Goal: Information Seeking & Learning: Learn about a topic

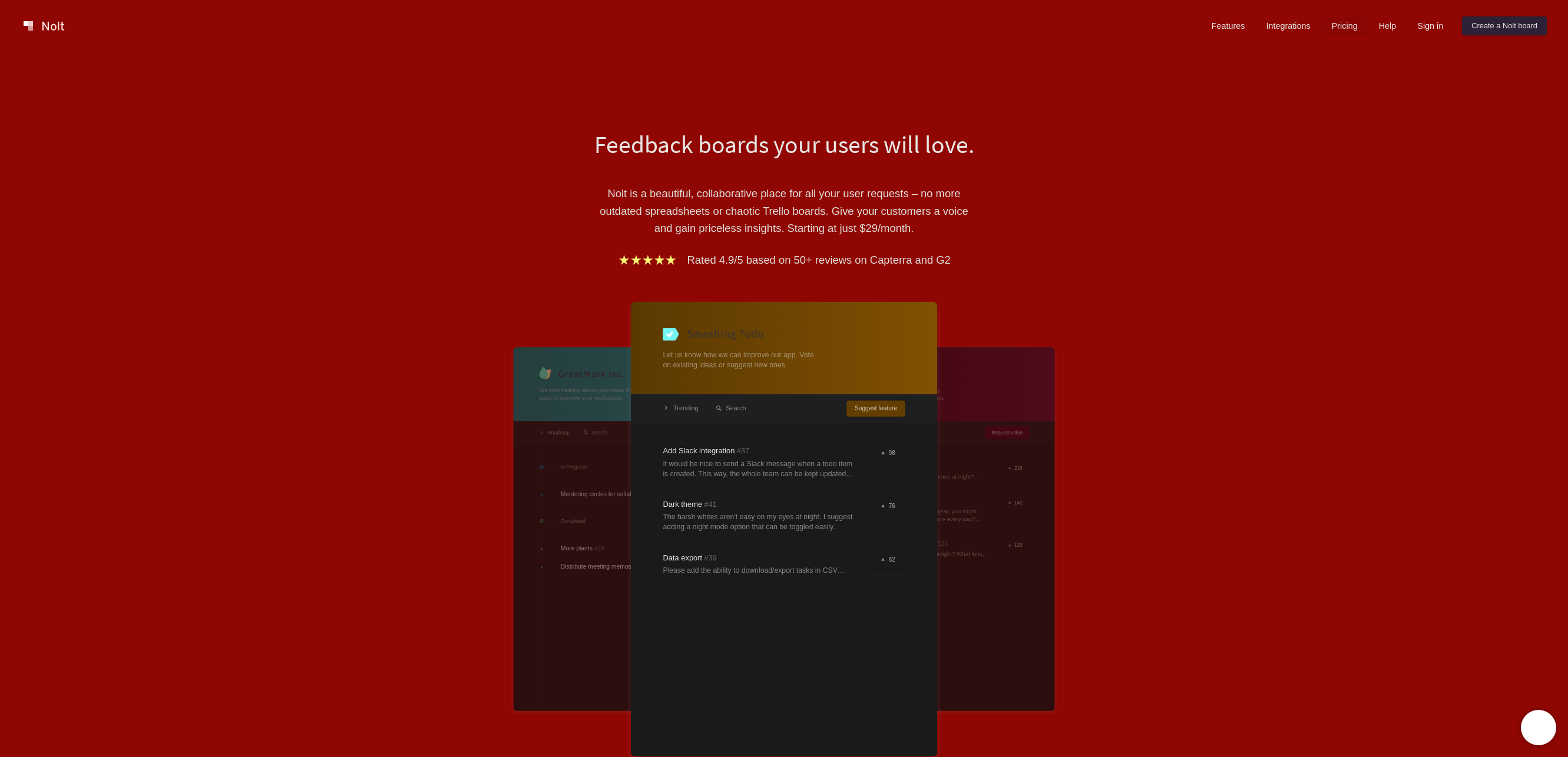
click at [1324, 32] on link "Pricing" at bounding box center [1345, 26] width 45 height 19
click at [1187, 44] on div "Features Integrations Pricing Help Sign in Create a [PERSON_NAME] board Menu" at bounding box center [784, 26] width 1568 height 52
click at [1205, 31] on link "Features" at bounding box center [1228, 26] width 52 height 19
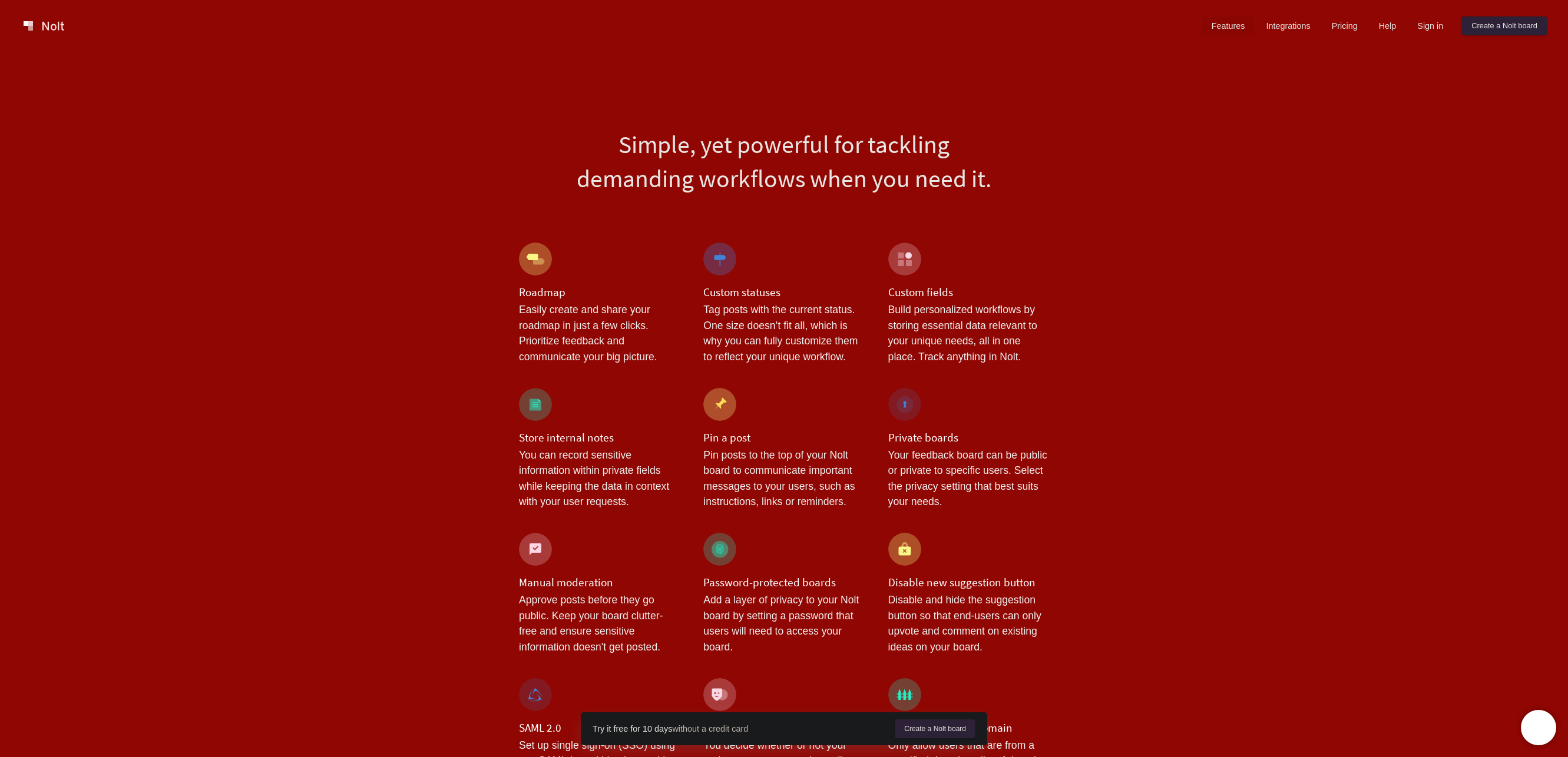
click at [1286, 36] on div "Features Integrations Pricing Help Sign in Create a [PERSON_NAME] board" at bounding box center [1374, 26] width 349 height 24
click at [1286, 32] on link "Integrations" at bounding box center [1288, 26] width 63 height 19
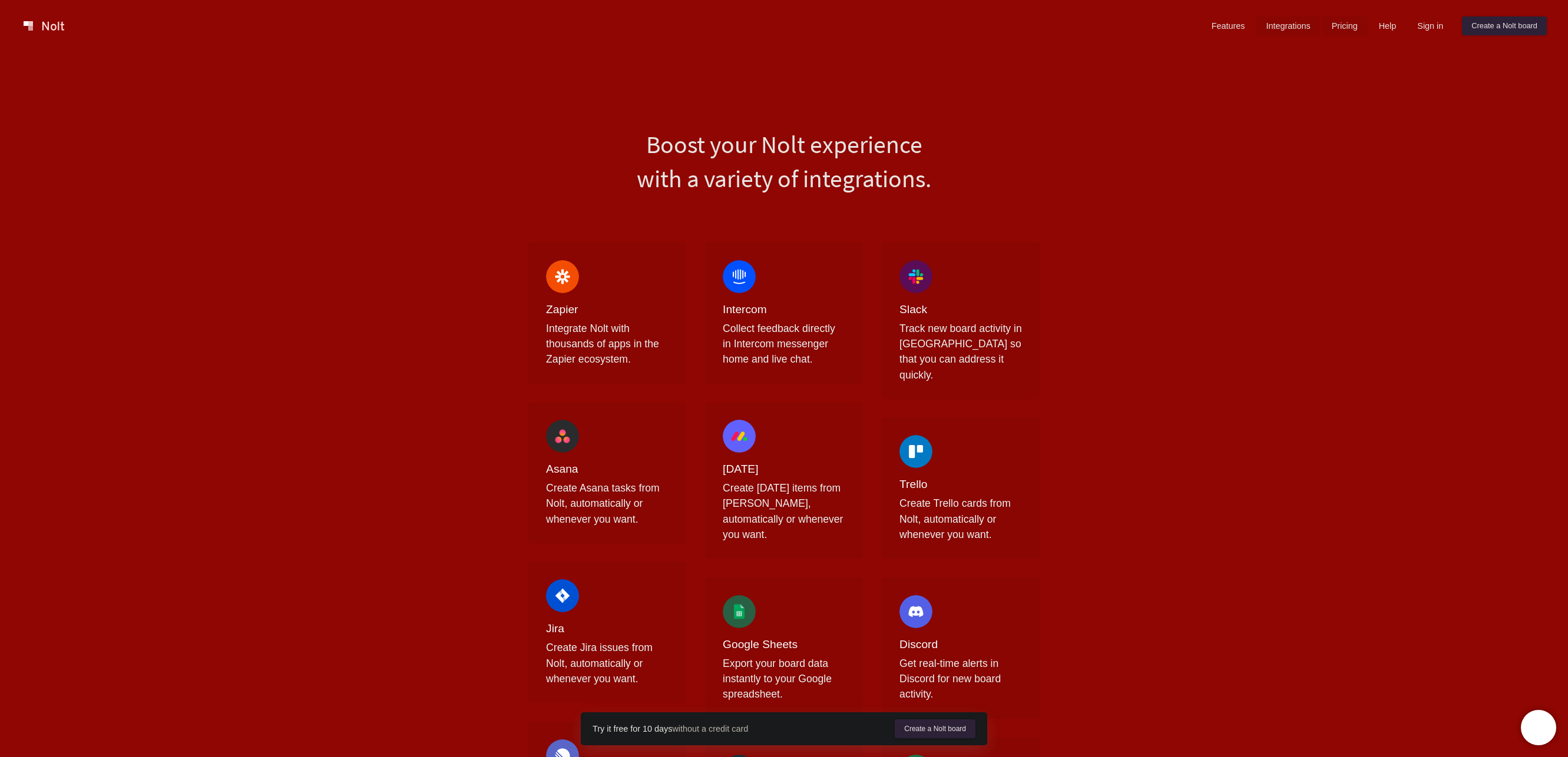
click at [1340, 29] on link "Pricing" at bounding box center [1345, 26] width 45 height 19
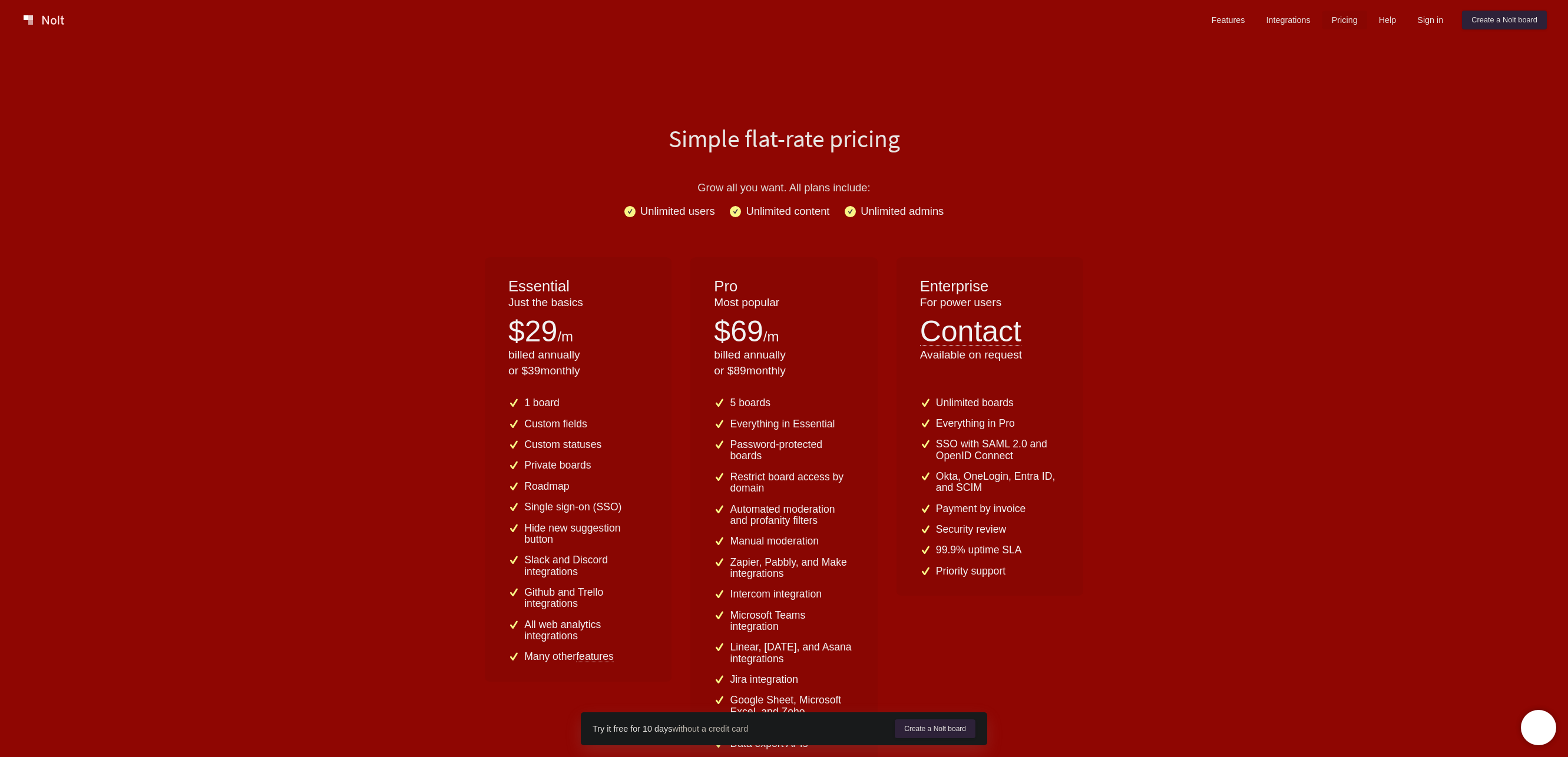
scroll to position [65, 0]
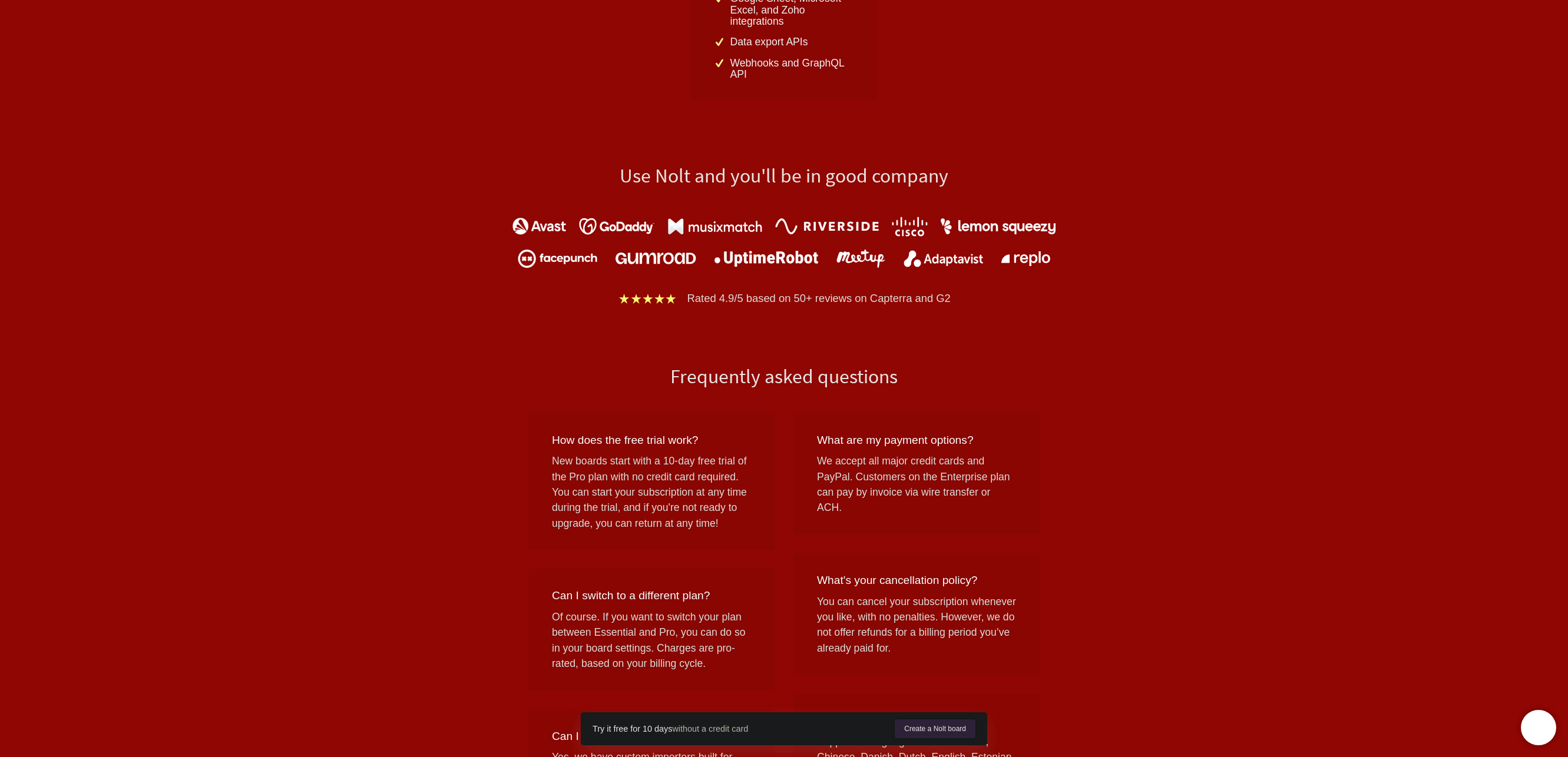
scroll to position [0, 0]
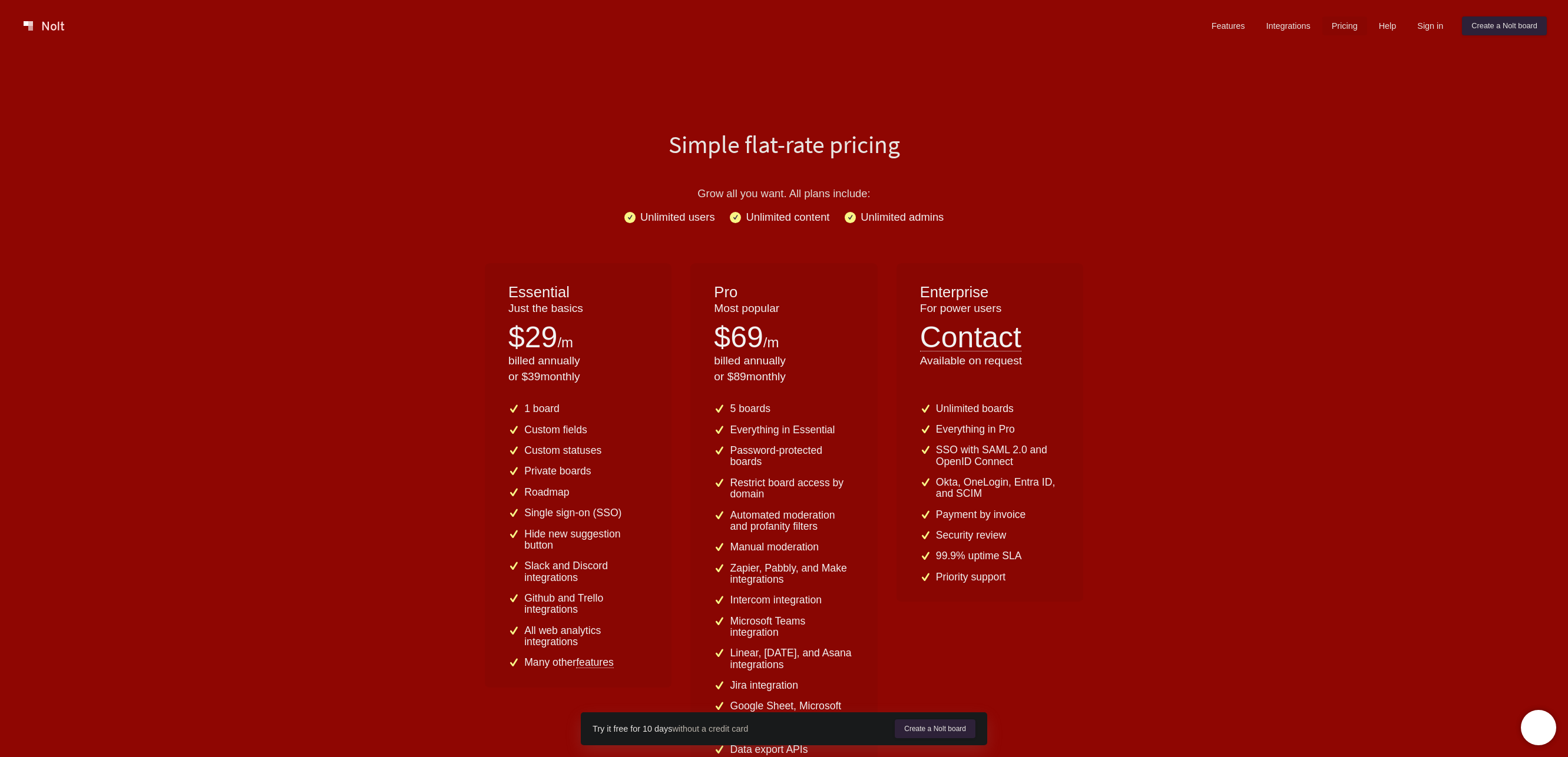
click at [1220, 39] on div "Features Integrations Pricing Help Sign in Create a [PERSON_NAME] board Menu" at bounding box center [784, 26] width 1568 height 52
click at [1246, 30] on div "Features Integrations Pricing Help Sign in Create a [PERSON_NAME] board" at bounding box center [1374, 26] width 349 height 24
click at [1232, 27] on link "Features" at bounding box center [1228, 26] width 52 height 19
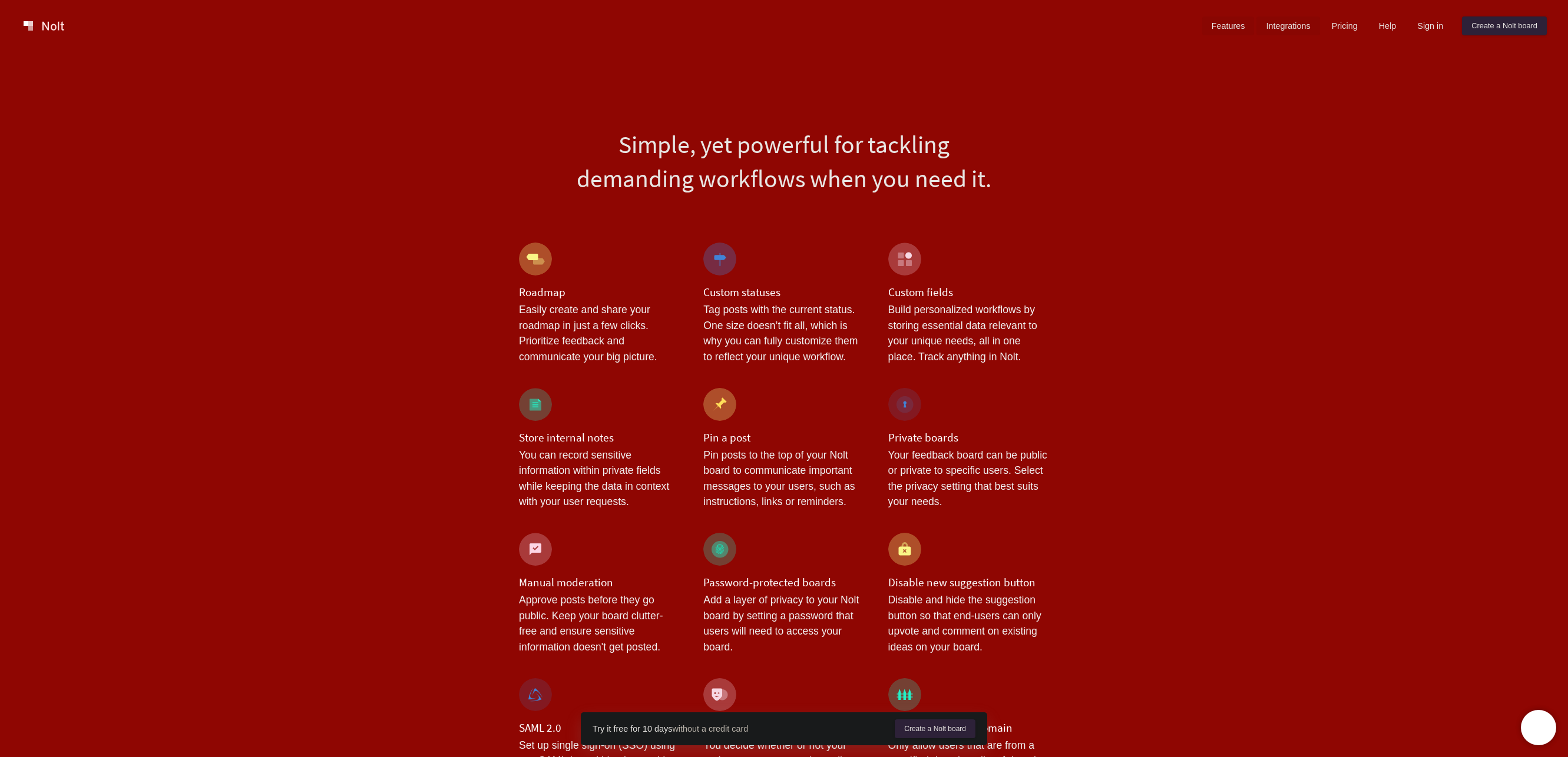
click at [1288, 20] on link "Integrations" at bounding box center [1288, 26] width 63 height 19
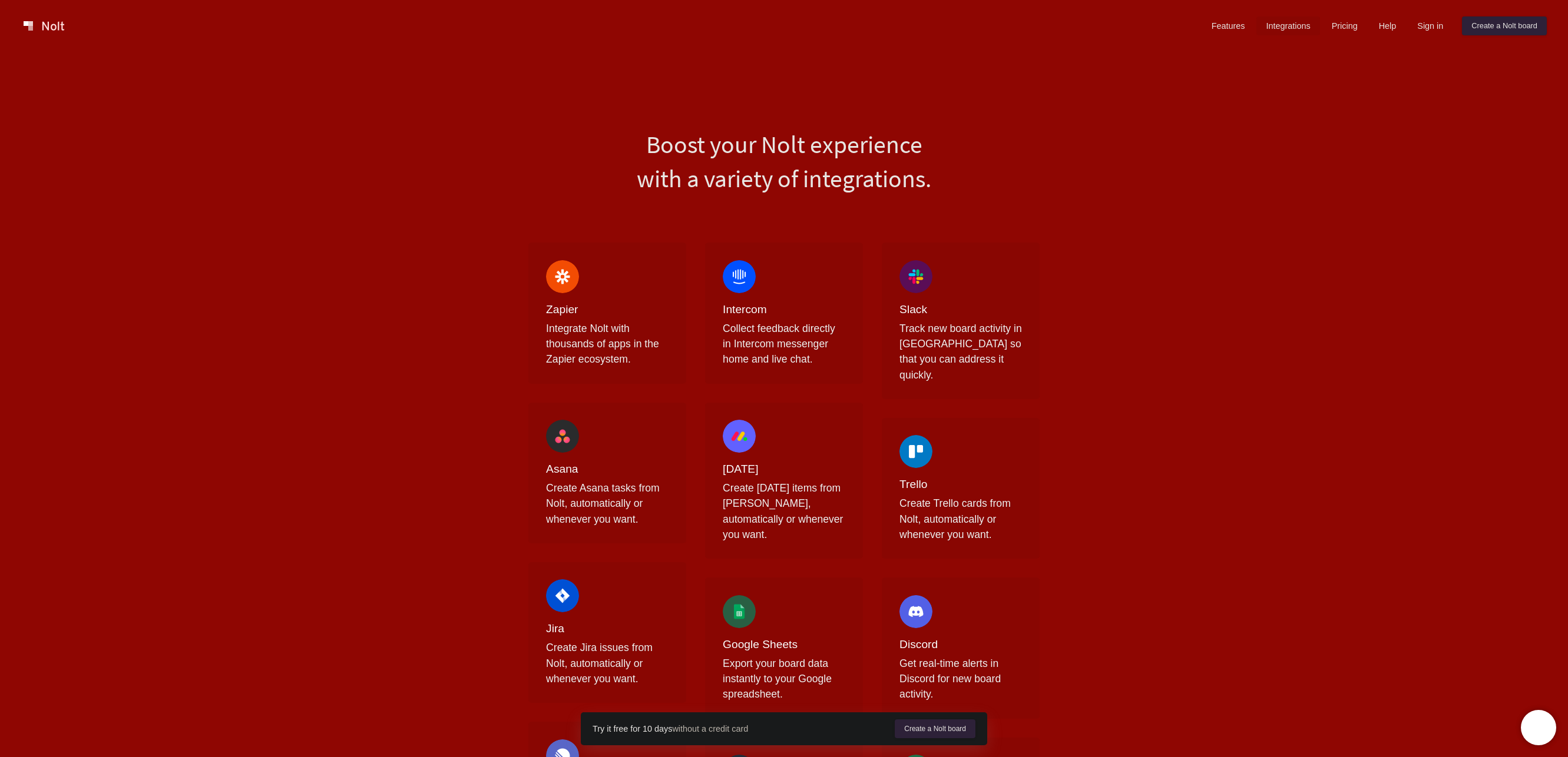
click at [79, 29] on div at bounding box center [609, 26] width 1181 height 24
click at [47, 27] on link at bounding box center [44, 26] width 50 height 19
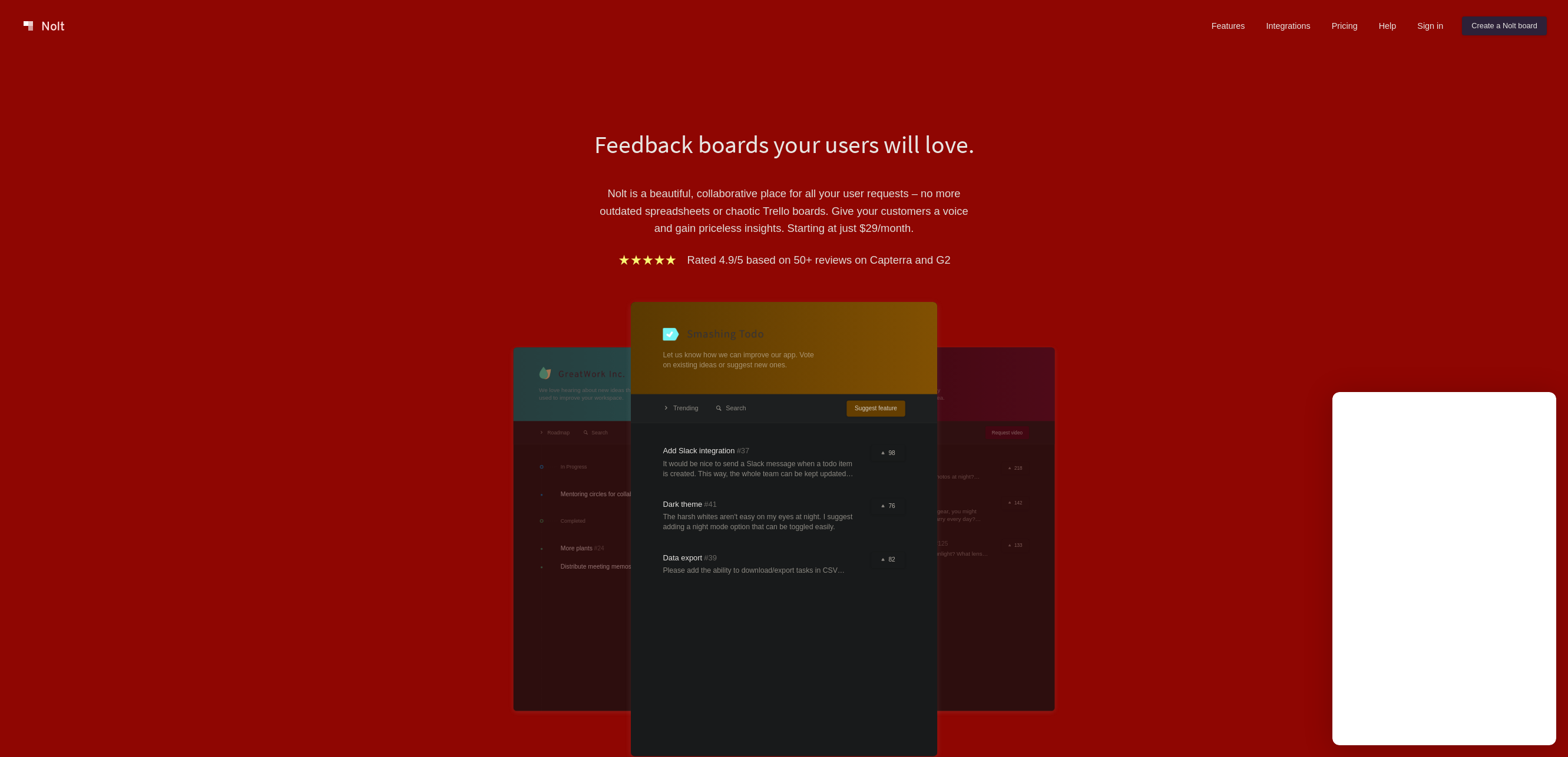
click at [906, 409] on div at bounding box center [783, 529] width 306 height 455
drag, startPoint x: 729, startPoint y: 198, endPoint x: 964, endPoint y: 225, distance: 236.5
click at [940, 217] on p "Nolt is a beautiful, collaborative place for all your user requests – no more o…" at bounding box center [784, 211] width 407 height 52
click at [970, 226] on p "Nolt is a beautiful, collaborative place for all your user requests – no more o…" at bounding box center [784, 211] width 407 height 52
click at [1217, 18] on link "Features" at bounding box center [1228, 26] width 52 height 19
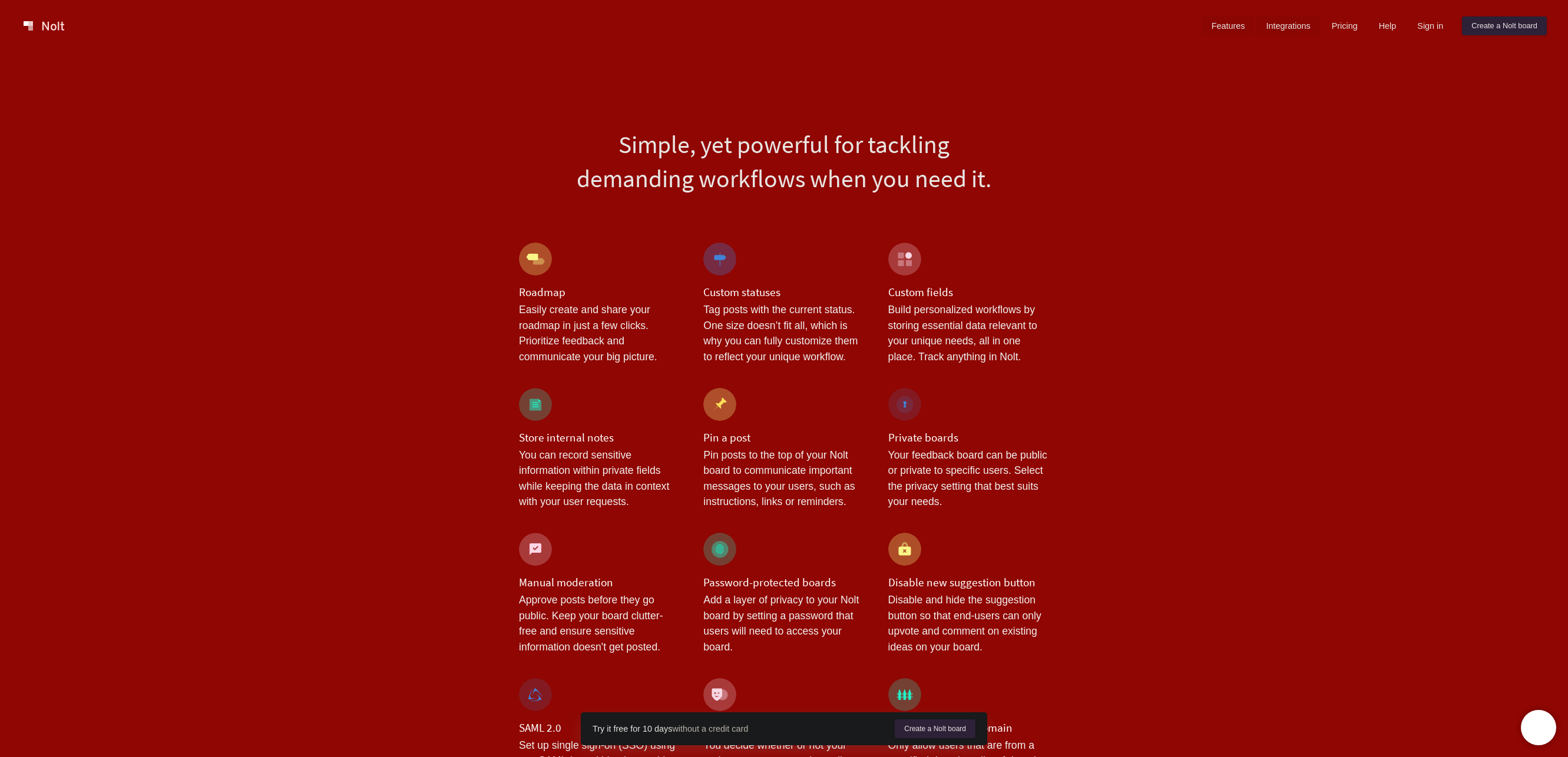
click at [1275, 24] on link "Integrations" at bounding box center [1288, 26] width 63 height 19
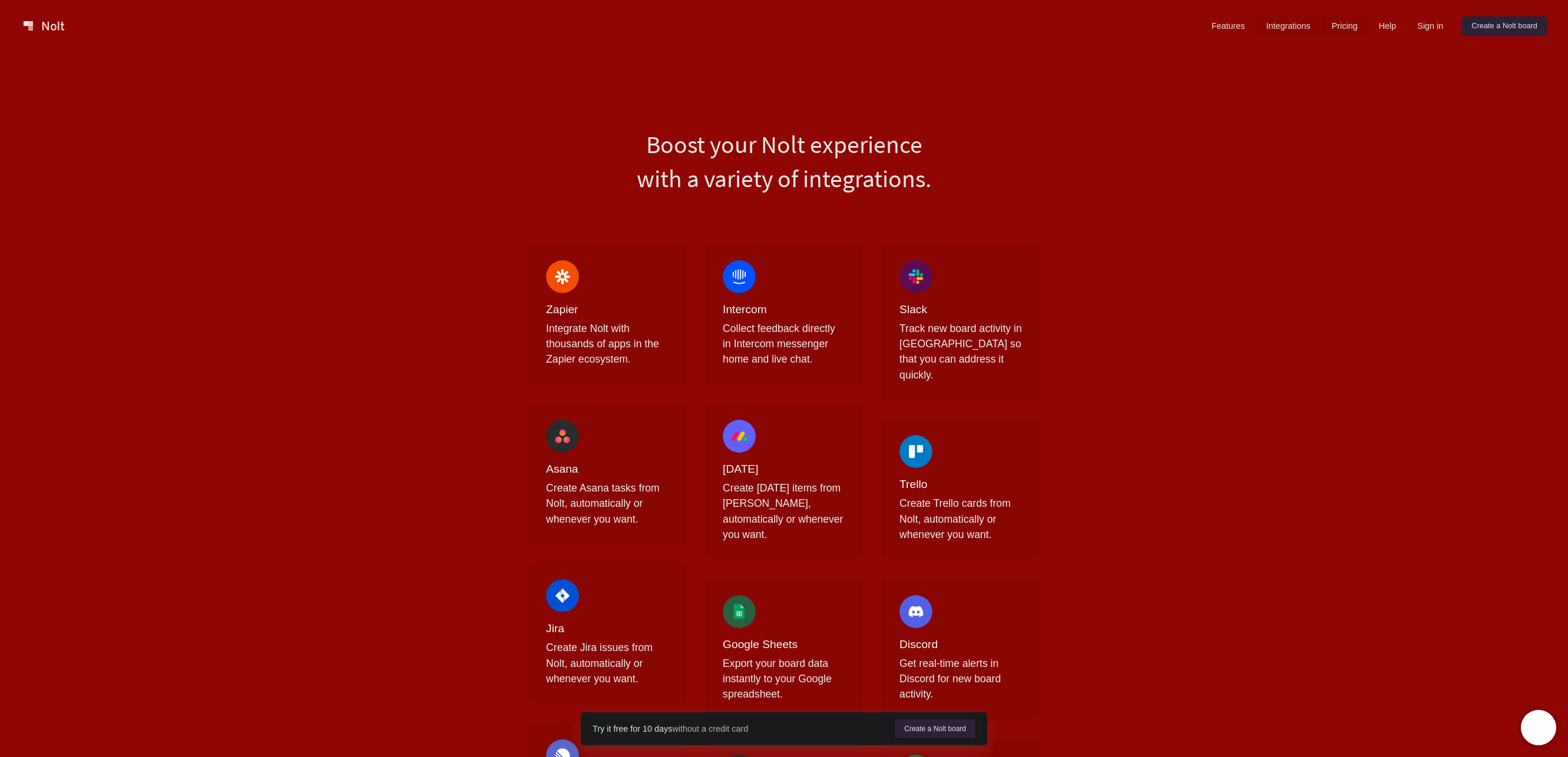
click at [1336, 21] on link "Pricing" at bounding box center [1345, 26] width 45 height 19
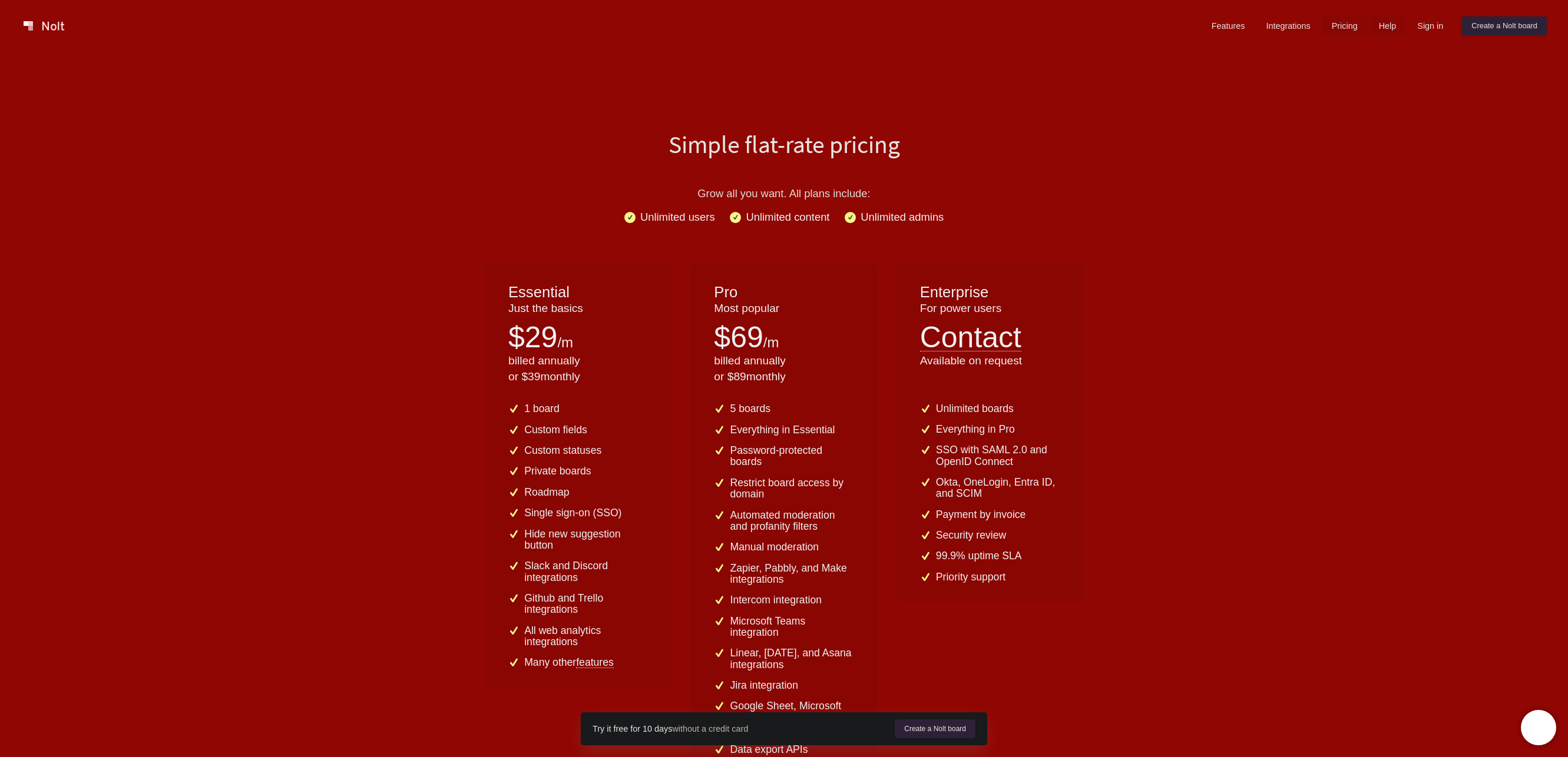
click at [1384, 29] on link "Help" at bounding box center [1388, 26] width 37 height 19
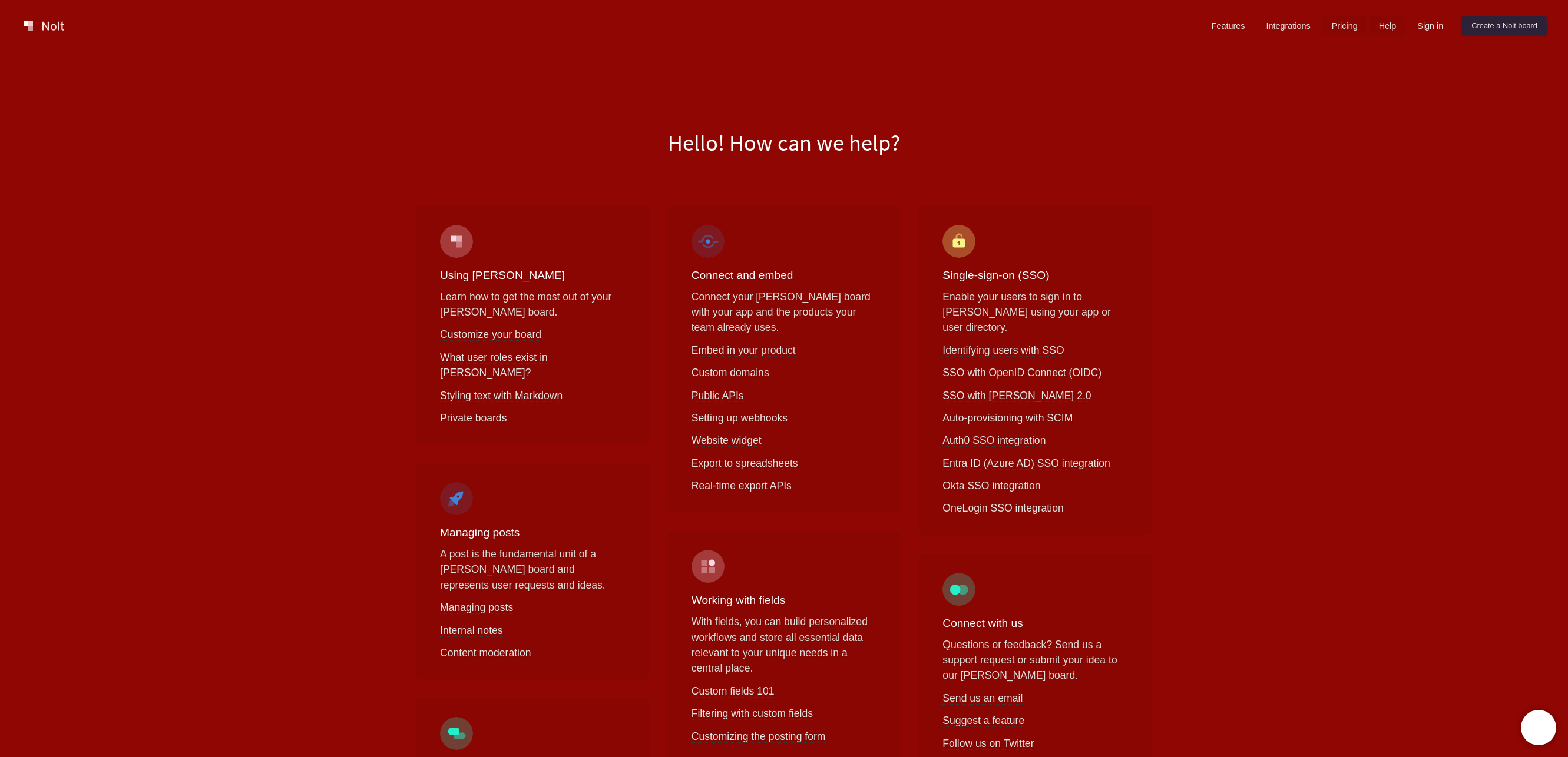
click at [1335, 26] on link "Pricing" at bounding box center [1345, 26] width 45 height 19
